Goal: Entertainment & Leisure: Consume media (video, audio)

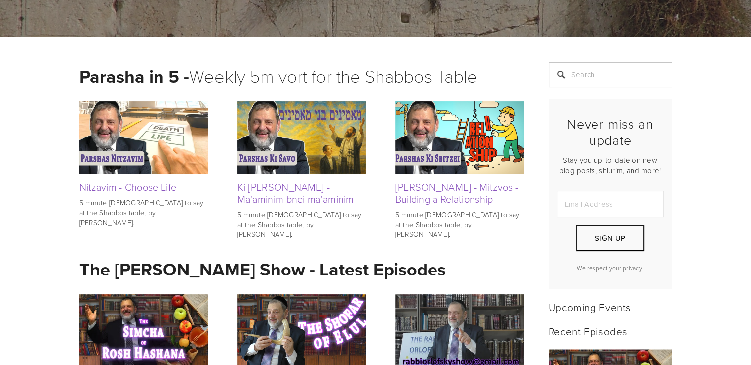
scroll to position [158, 0]
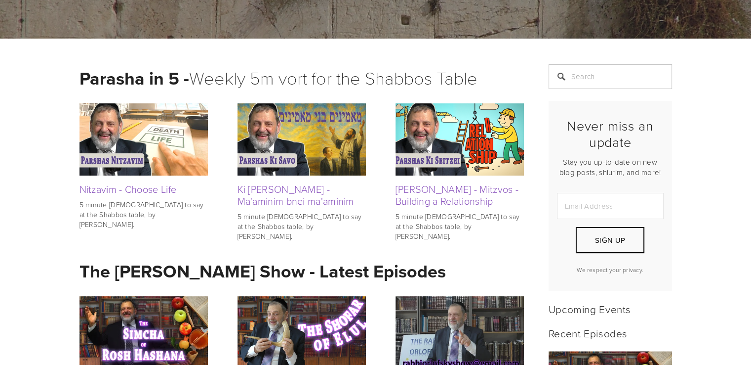
click at [275, 329] on img at bounding box center [302, 332] width 128 height 72
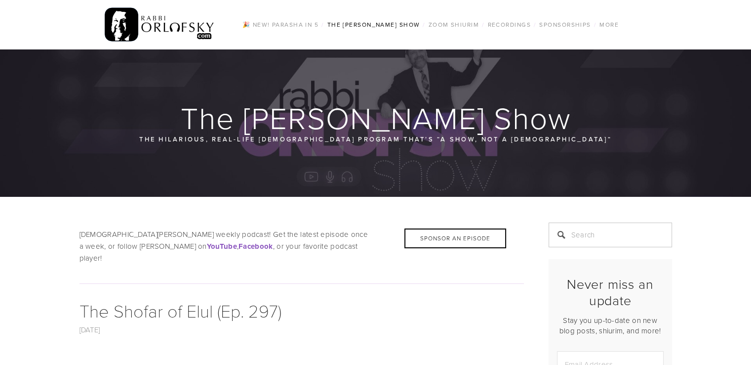
click at [372, 297] on h1 "The Shofar of Elul (Ep. 297)" at bounding box center [302, 310] width 445 height 27
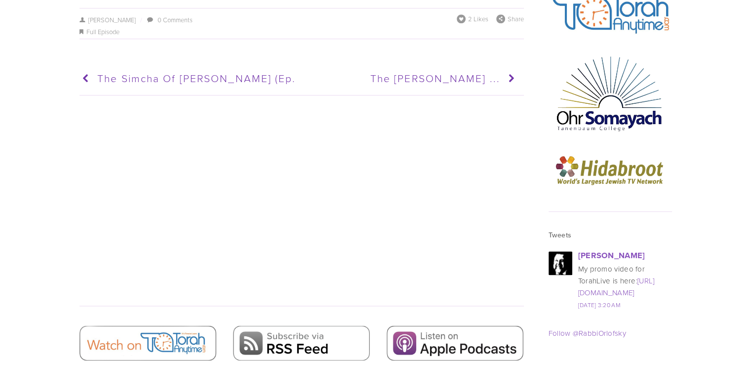
scroll to position [1225, 0]
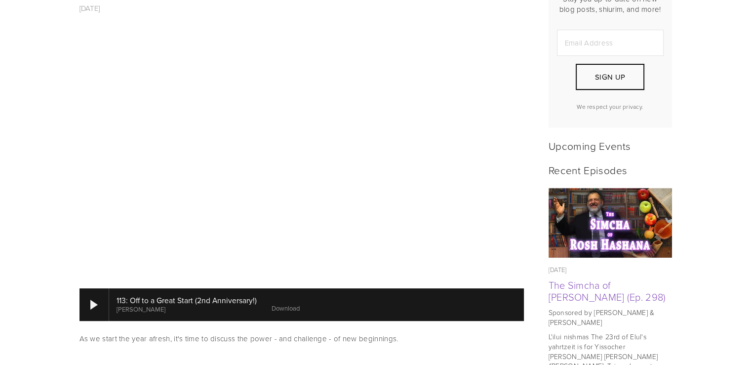
scroll to position [322, 0]
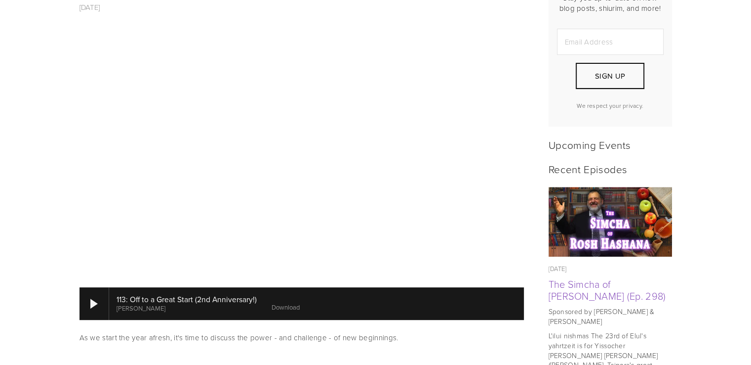
click at [261, 355] on p at bounding box center [302, 361] width 445 height 12
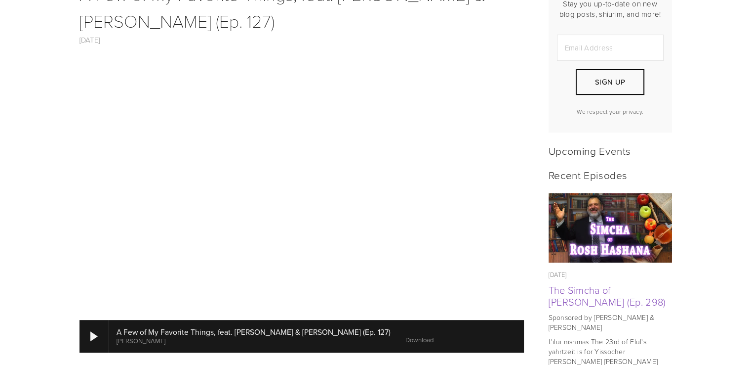
scroll to position [314, 0]
